Goal: Task Accomplishment & Management: Manage account settings

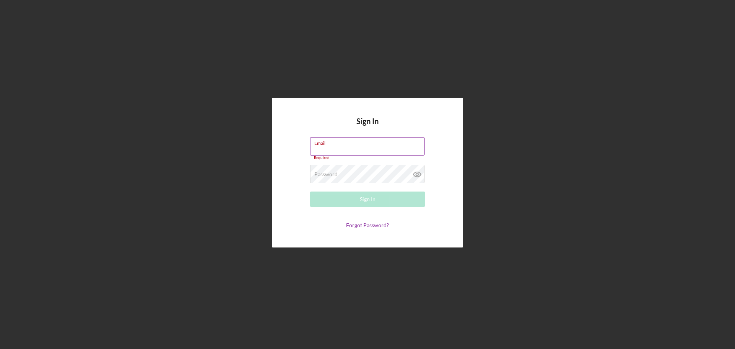
type input "[EMAIL_ADDRESS][DOMAIN_NAME]"
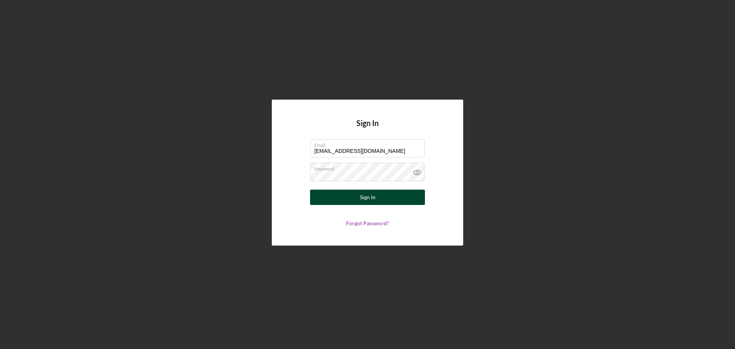
click at [353, 201] on button "Sign In" at bounding box center [367, 197] width 115 height 15
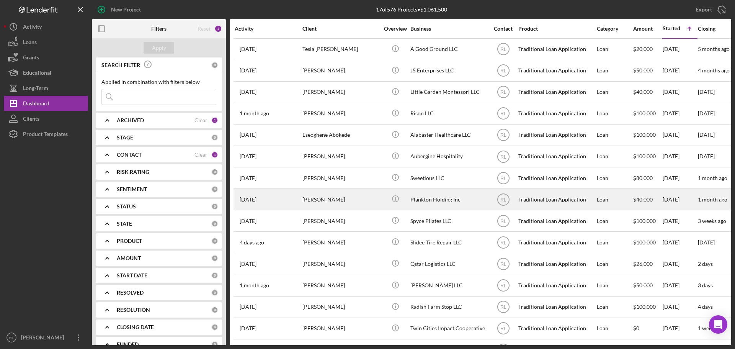
click at [360, 204] on div "[PERSON_NAME]" at bounding box center [341, 199] width 77 height 20
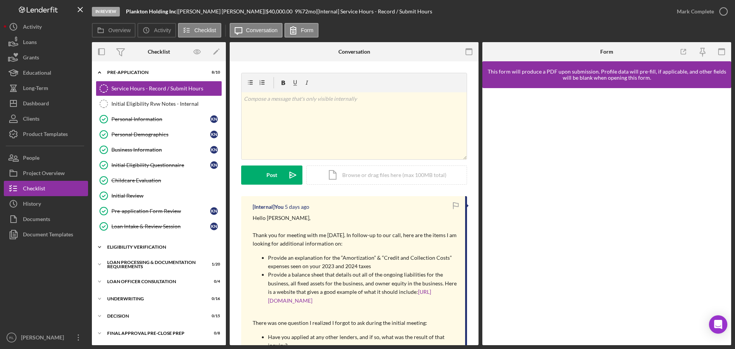
click at [139, 245] on div "Eligibility Verification" at bounding box center [161, 247] width 109 height 5
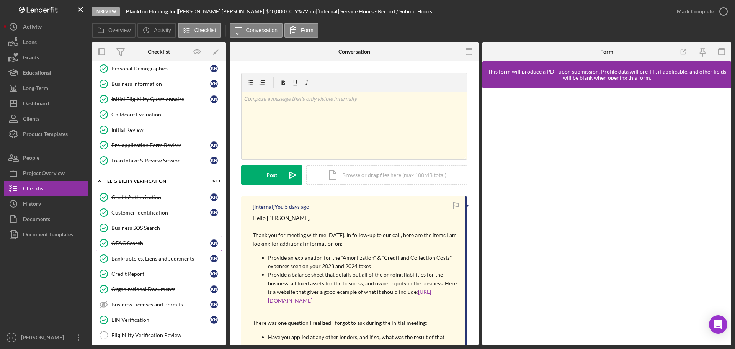
scroll to position [77, 0]
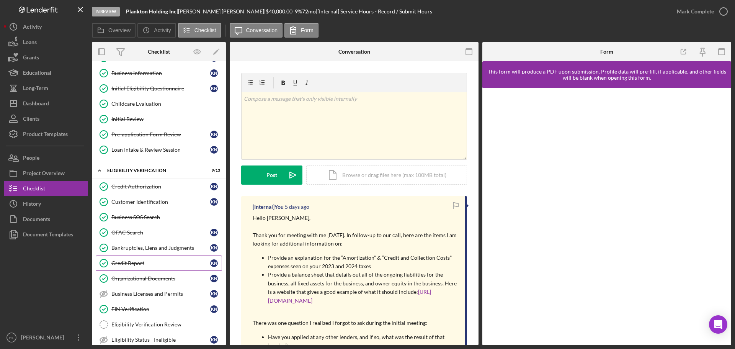
click at [149, 267] on link "Credit Report Credit Report K N" at bounding box center [159, 262] width 126 height 15
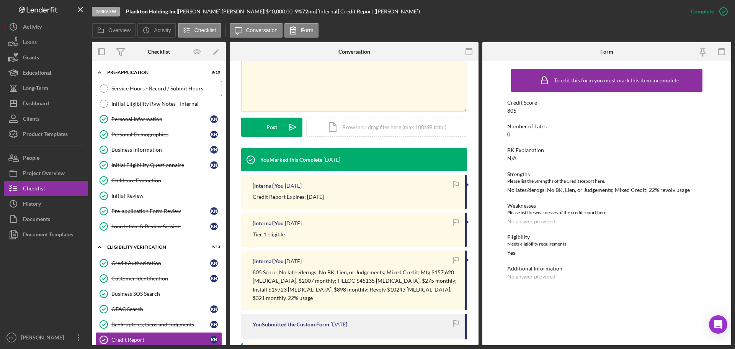
click at [146, 92] on link "Service Hours - Record / Submit Hours Service Hours - Record / Submit Hours" at bounding box center [159, 88] width 126 height 15
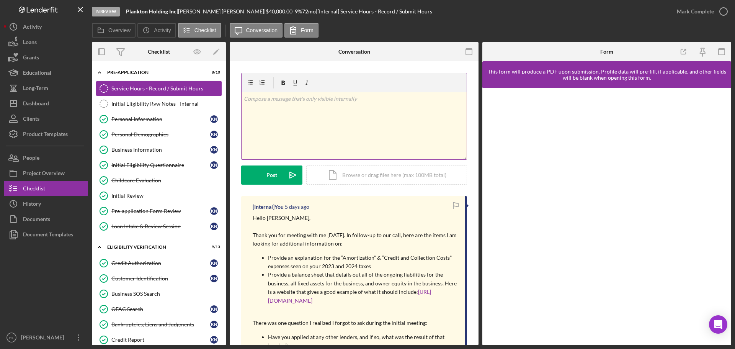
click at [330, 101] on p at bounding box center [354, 99] width 221 height 8
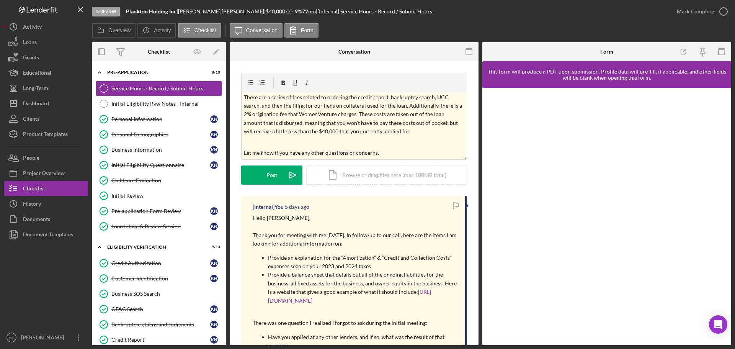
click at [312, 317] on p at bounding box center [355, 314] width 205 height 8
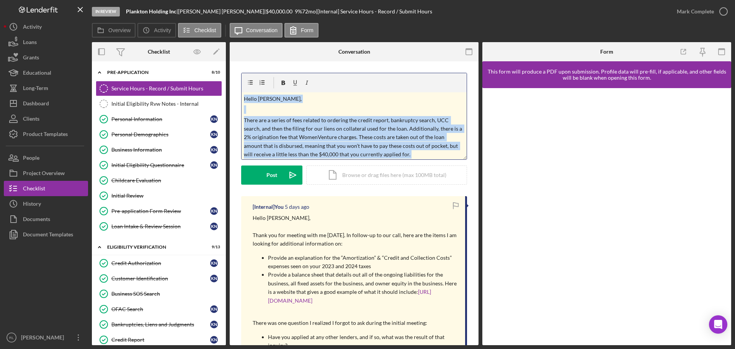
drag, startPoint x: 395, startPoint y: 150, endPoint x: 177, endPoint y: 25, distance: 251.1
click at [177, 26] on div "Overview Icon/History Activity Checklist Icon/Message Conversation Form Overvie…" at bounding box center [412, 184] width 640 height 322
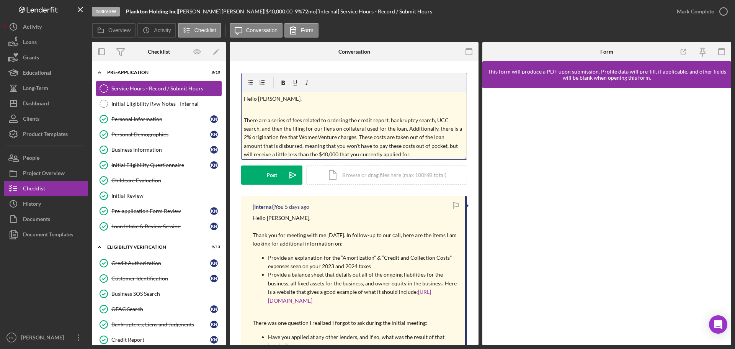
scroll to position [39, 0]
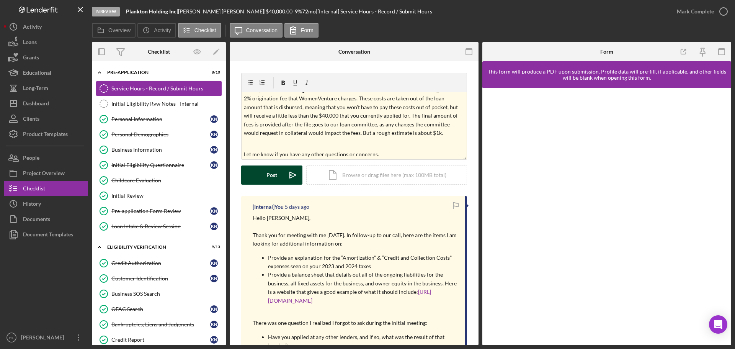
click at [269, 175] on div "Post" at bounding box center [272, 174] width 11 height 19
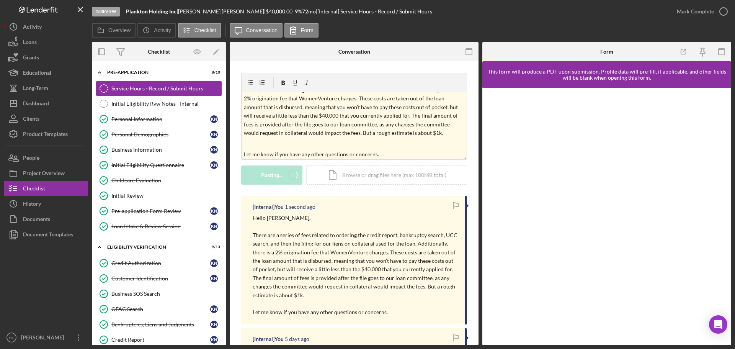
scroll to position [0, 0]
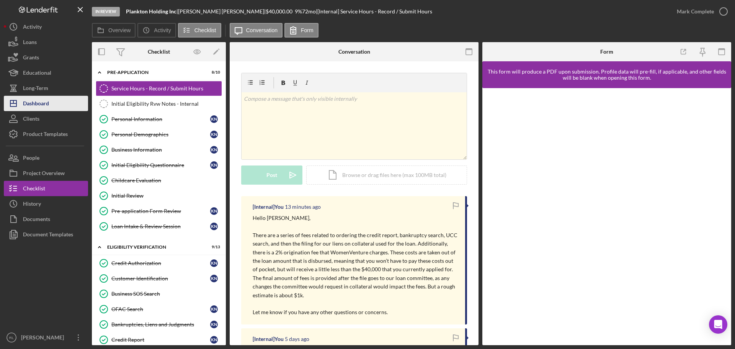
click at [41, 105] on div "Dashboard" at bounding box center [36, 104] width 26 height 17
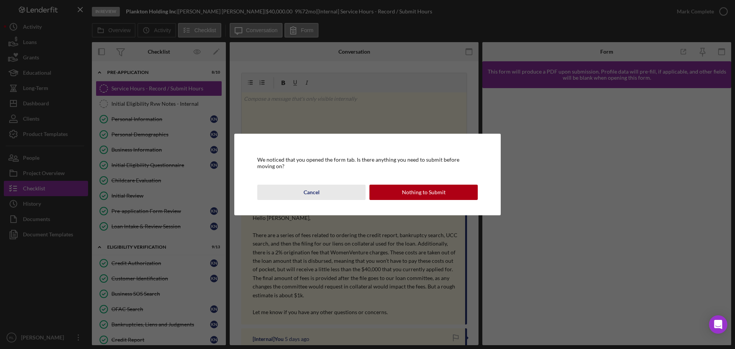
click at [309, 189] on div "Cancel" at bounding box center [312, 192] width 16 height 15
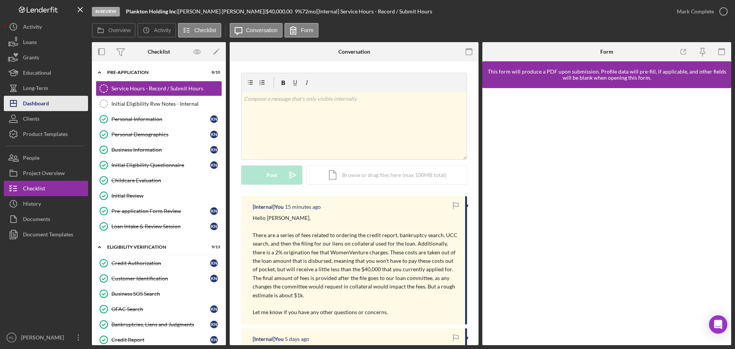
click at [43, 101] on div "Dashboard" at bounding box center [36, 104] width 26 height 17
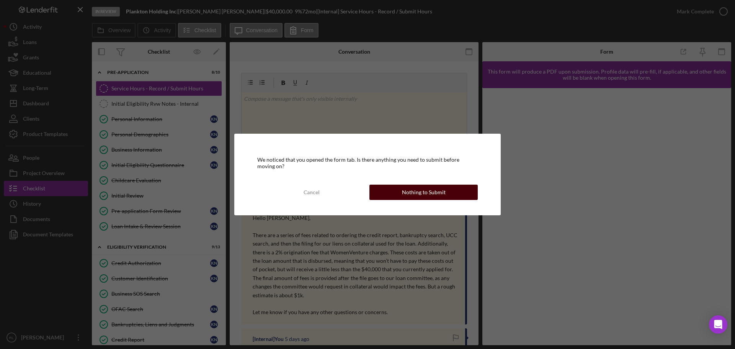
click at [396, 193] on button "Nothing to Submit" at bounding box center [424, 192] width 108 height 15
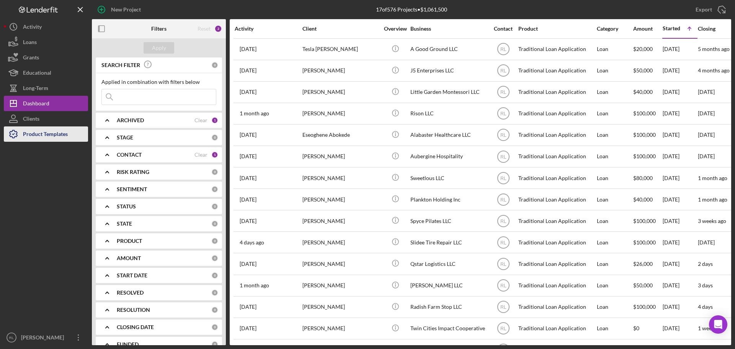
click at [34, 133] on div "Product Templates" at bounding box center [45, 134] width 45 height 17
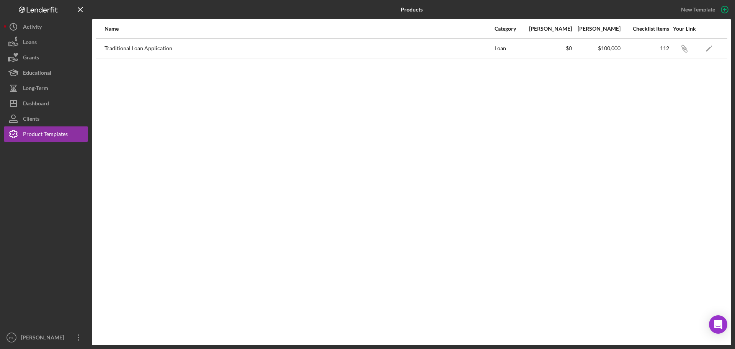
click at [440, 150] on div "Name Category Min Amount Max Amount Checklist Items Your Link Traditional Loan …" at bounding box center [412, 182] width 640 height 326
click at [548, 193] on div "Name Category Min Amount Max Amount Checklist Items Your Link Traditional Loan …" at bounding box center [412, 182] width 640 height 326
click at [698, 8] on div "New Template" at bounding box center [698, 9] width 34 height 11
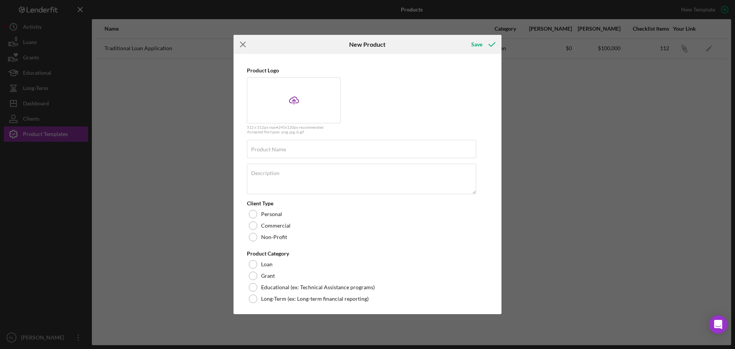
click at [246, 44] on icon "Icon/Menu Close" at bounding box center [243, 44] width 19 height 19
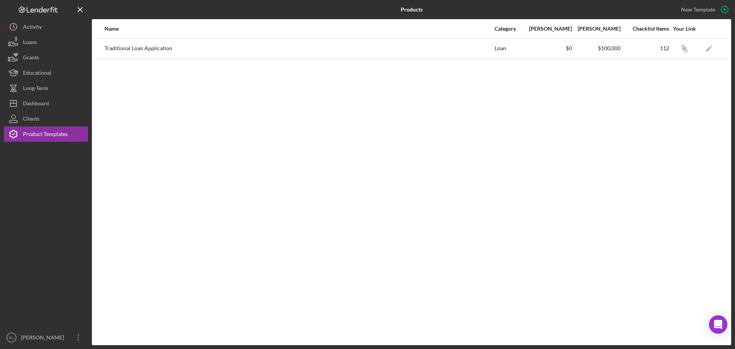
click at [210, 183] on div "Name Category Min Amount Max Amount Checklist Items Your Link Traditional Loan …" at bounding box center [412, 182] width 640 height 326
click at [37, 103] on div "Dashboard" at bounding box center [36, 104] width 26 height 17
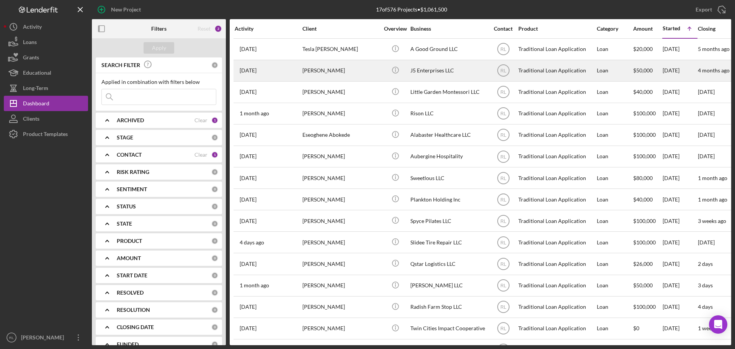
click at [343, 72] on div "[PERSON_NAME]" at bounding box center [341, 71] width 77 height 20
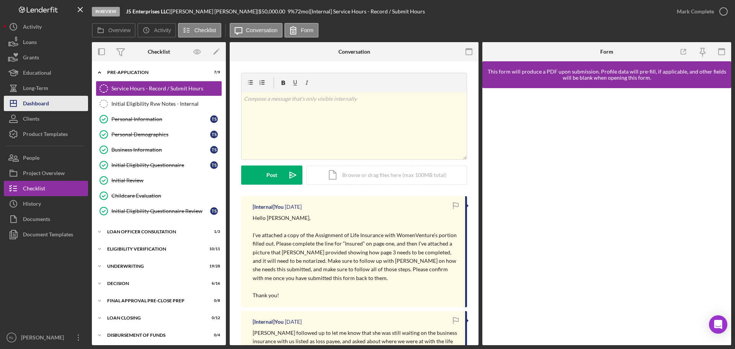
click at [46, 102] on div "Dashboard" at bounding box center [36, 104] width 26 height 17
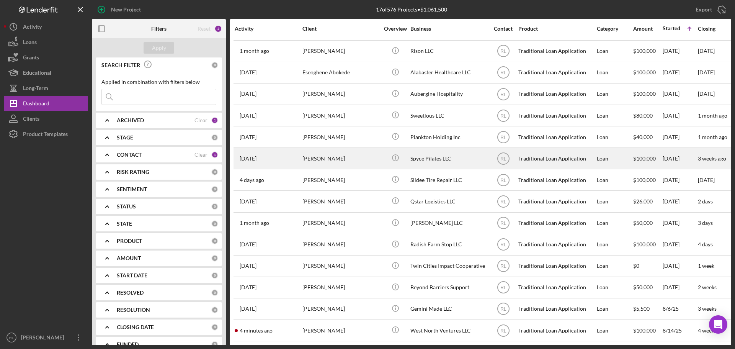
scroll to position [68, 0]
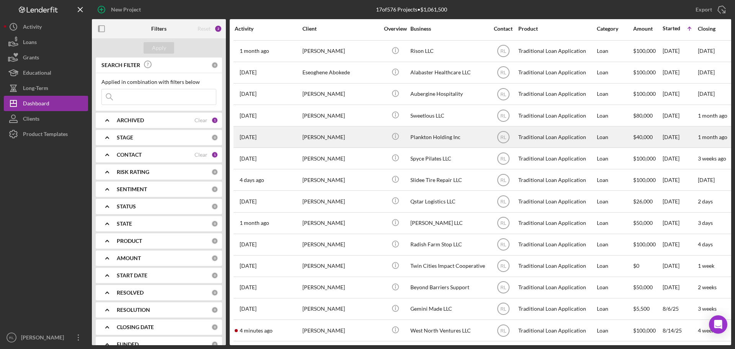
click at [364, 134] on div "[PERSON_NAME]" at bounding box center [341, 137] width 77 height 20
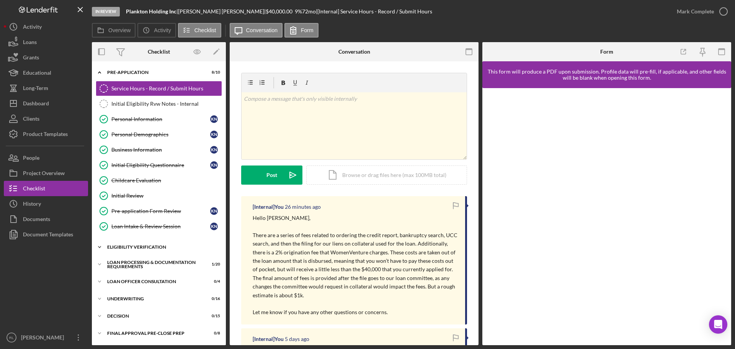
click at [141, 248] on div "Eligibility Verification" at bounding box center [161, 247] width 109 height 5
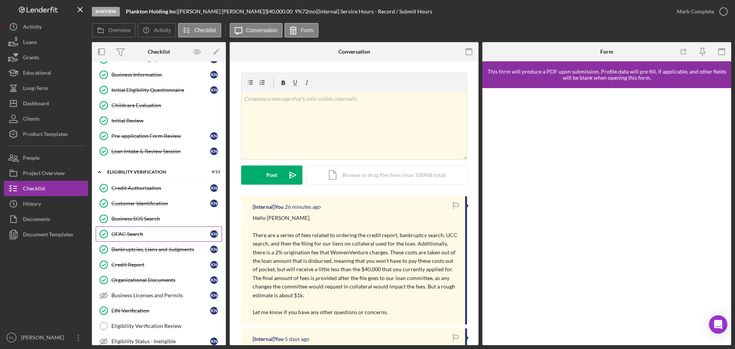
scroll to position [77, 0]
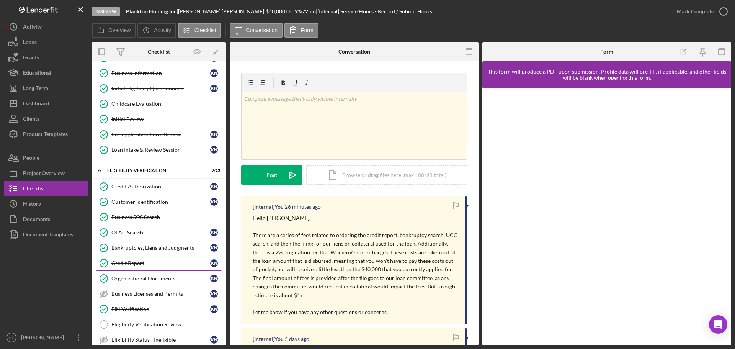
click at [132, 263] on div "Credit Report" at bounding box center [160, 263] width 99 height 6
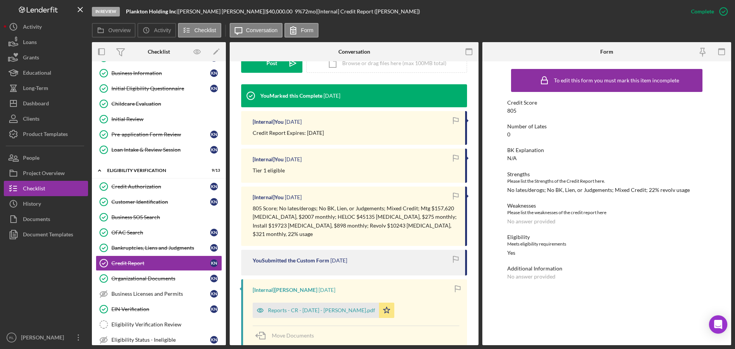
scroll to position [230, 0]
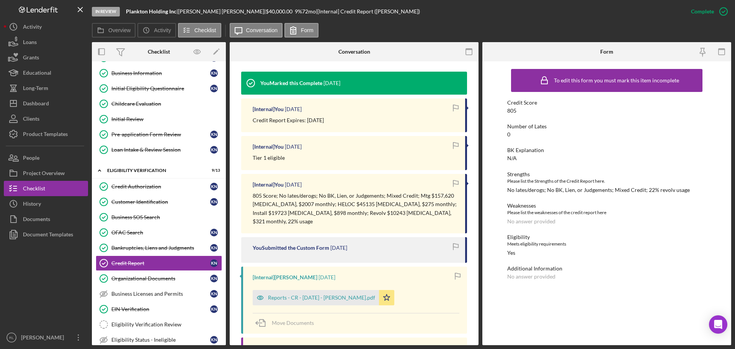
drag, startPoint x: 370, startPoint y: 185, endPoint x: 395, endPoint y: 213, distance: 38.0
click at [395, 213] on div "[Internal] You [DATE] 805 Score; No lates/derogs; No BK, Lien, or Judgements; M…" at bounding box center [354, 204] width 226 height 60
click at [395, 213] on p "805 Score; No lates/derogs; No BK, Lien, or Judgements; Mixed Credit; Mtg $157,…" at bounding box center [355, 208] width 205 height 34
drag, startPoint x: 402, startPoint y: 214, endPoint x: 366, endPoint y: 183, distance: 47.6
click at [366, 183] on div "[Internal] You [DATE] 805 Score; No lates/derogs; No BK, Lien, or Judgements; M…" at bounding box center [354, 204] width 226 height 60
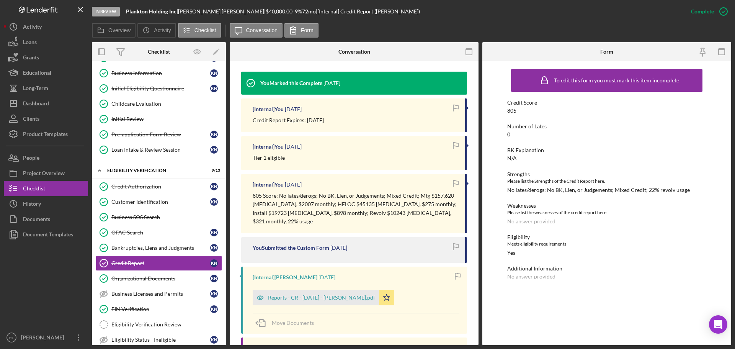
click at [366, 183] on div "[Internal] You [DATE]" at bounding box center [355, 185] width 205 height 6
drag, startPoint x: 370, startPoint y: 184, endPoint x: 393, endPoint y: 214, distance: 38.1
click at [393, 214] on div "[Internal] You [DATE] 805 Score; No lates/derogs; No BK, Lien, or Judgements; M…" at bounding box center [354, 204] width 226 height 60
click at [393, 214] on p "805 Score; No lates/derogs; No BK, Lien, or Judgements; Mixed Credit; Mtg $157,…" at bounding box center [355, 208] width 205 height 34
drag, startPoint x: 399, startPoint y: 215, endPoint x: 370, endPoint y: 182, distance: 44.0
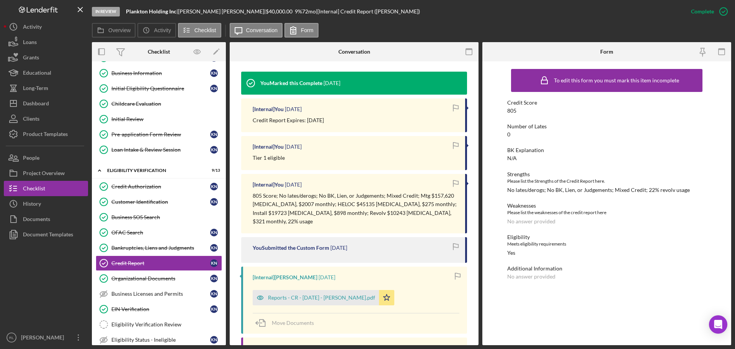
click at [370, 182] on div "[Internal] You [DATE] 805 Score; No lates/derogs; No BK, Lien, or Judgements; M…" at bounding box center [354, 204] width 226 height 60
click at [370, 182] on div "[Internal] You [DATE]" at bounding box center [355, 185] width 205 height 6
drag, startPoint x: 370, startPoint y: 182, endPoint x: 400, endPoint y: 211, distance: 42.0
click at [400, 211] on div "[Internal] You [DATE] 805 Score; No lates/derogs; No BK, Lien, or Judgements; M…" at bounding box center [354, 204] width 226 height 60
click at [400, 211] on p "805 Score; No lates/derogs; No BK, Lien, or Judgements; Mixed Credit; Mtg $157,…" at bounding box center [355, 208] width 205 height 34
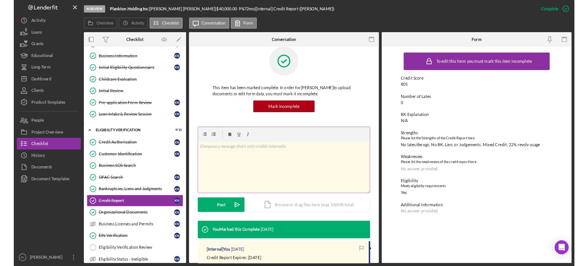
scroll to position [0, 0]
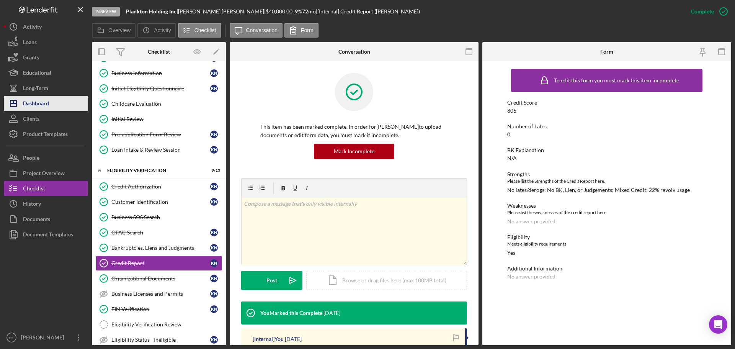
click at [43, 104] on div "Dashboard" at bounding box center [36, 104] width 26 height 17
